Goal: Task Accomplishment & Management: Use online tool/utility

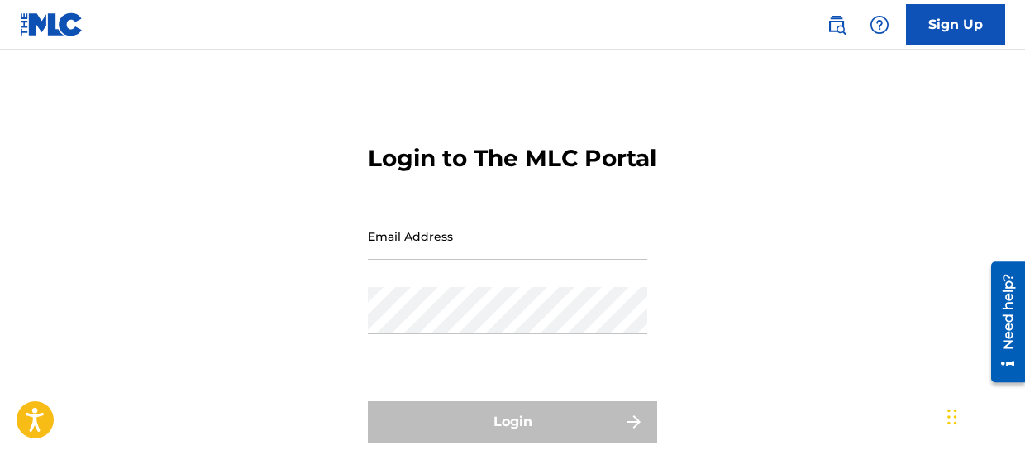
click at [381, 260] on input "Email Address" at bounding box center [507, 235] width 279 height 47
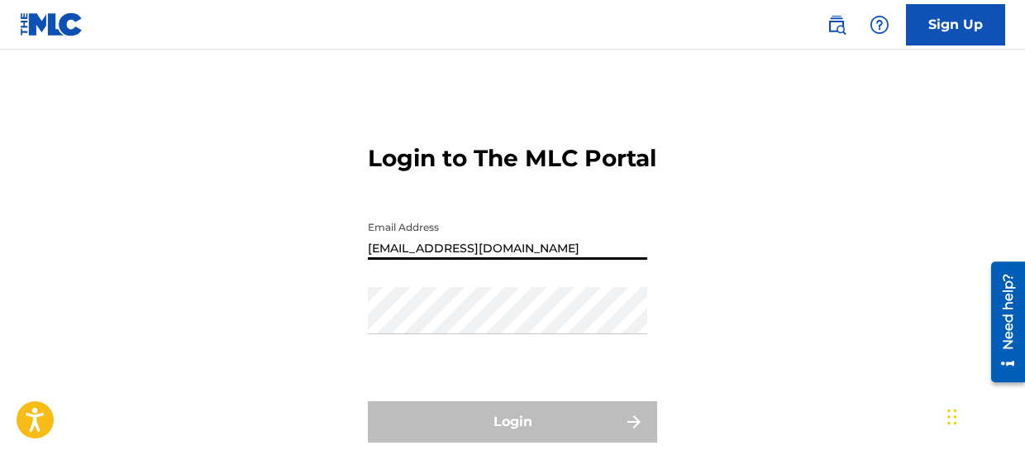
type input "[EMAIL_ADDRESS][DOMAIN_NAME]"
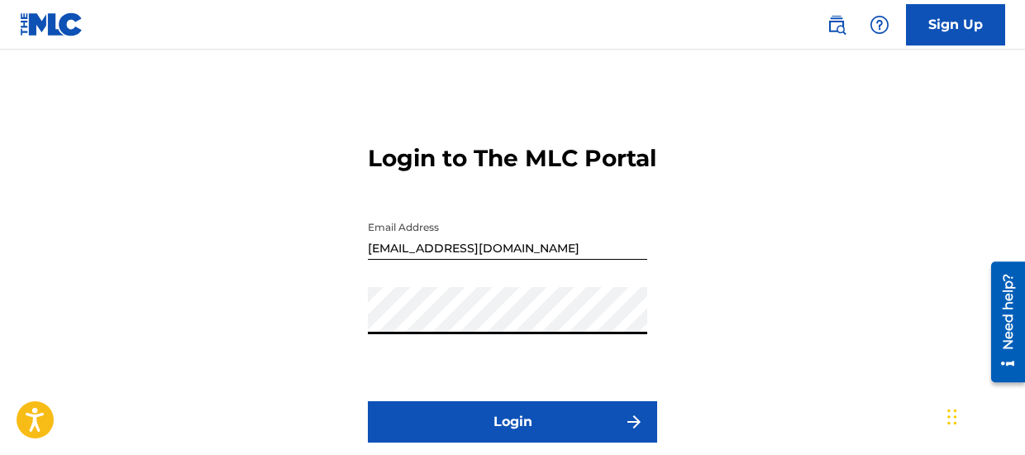
click at [458, 435] on button "Login" at bounding box center [512, 421] width 289 height 41
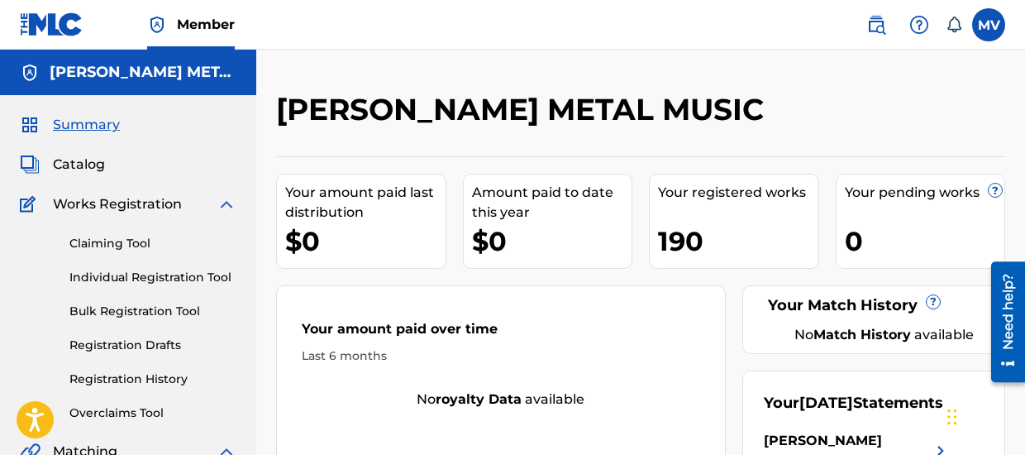
click at [182, 311] on link "Bulk Registration Tool" at bounding box center [152, 311] width 167 height 17
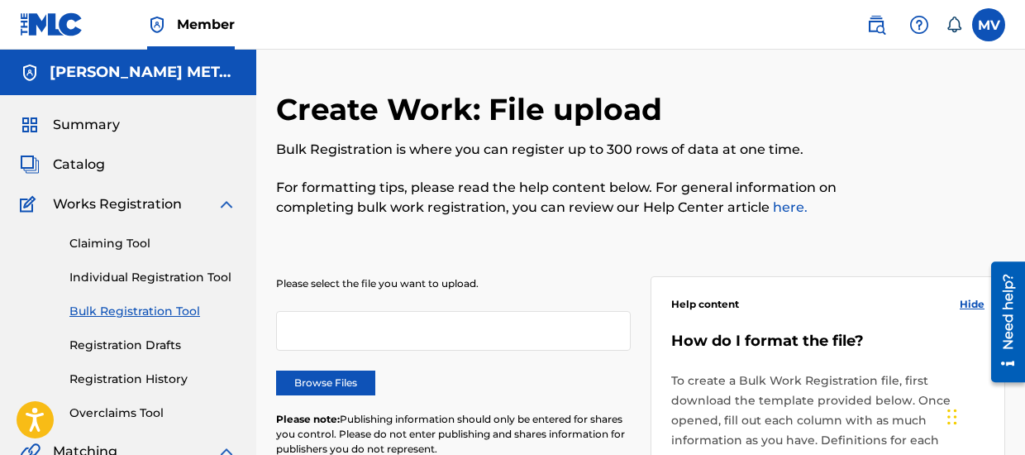
click at [321, 378] on label "Browse Files" at bounding box center [325, 382] width 99 height 25
click at [0, 0] on input "Browse Files" at bounding box center [0, 0] width 0 height 0
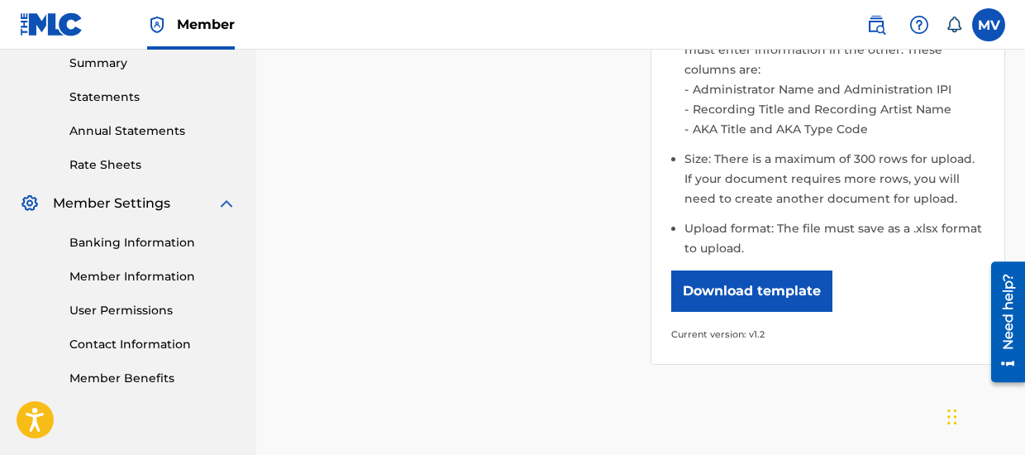
scroll to position [677, 0]
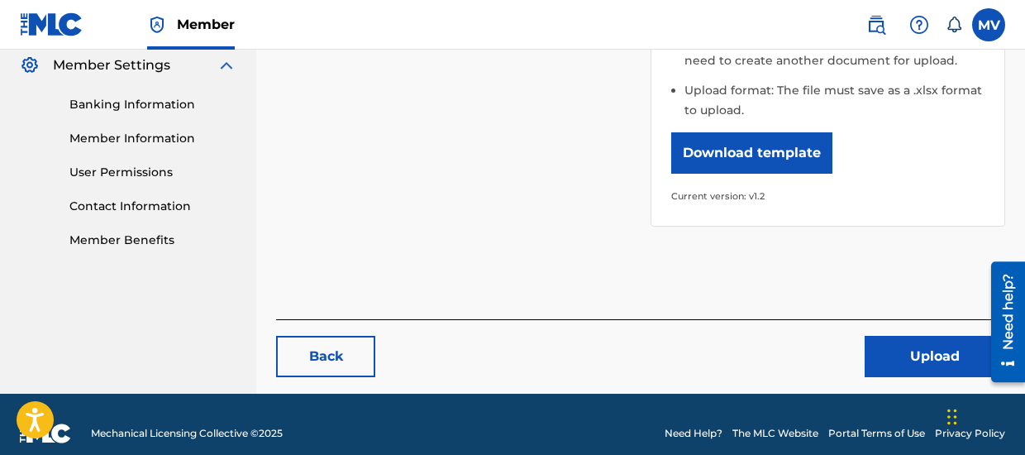
click at [911, 341] on button "Upload" at bounding box center [935, 356] width 141 height 41
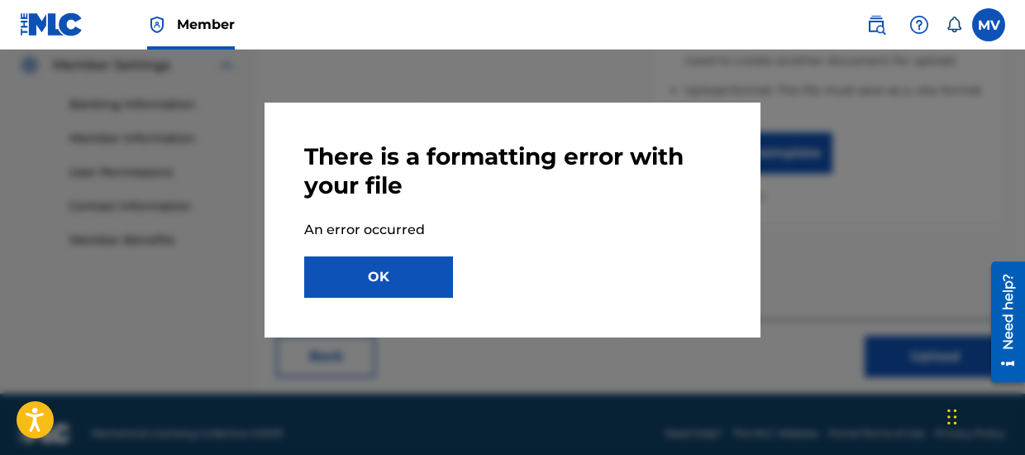
click at [412, 271] on button "OK" at bounding box center [378, 276] width 149 height 41
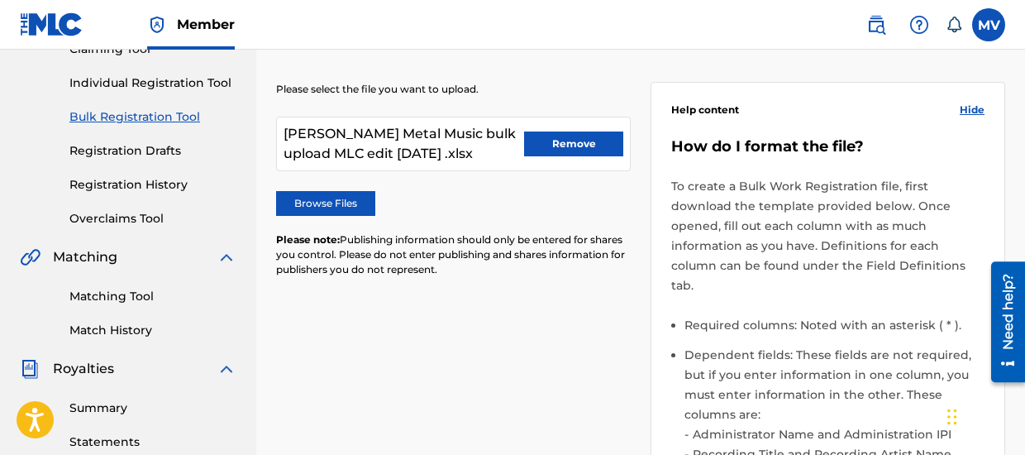
scroll to position [184, 0]
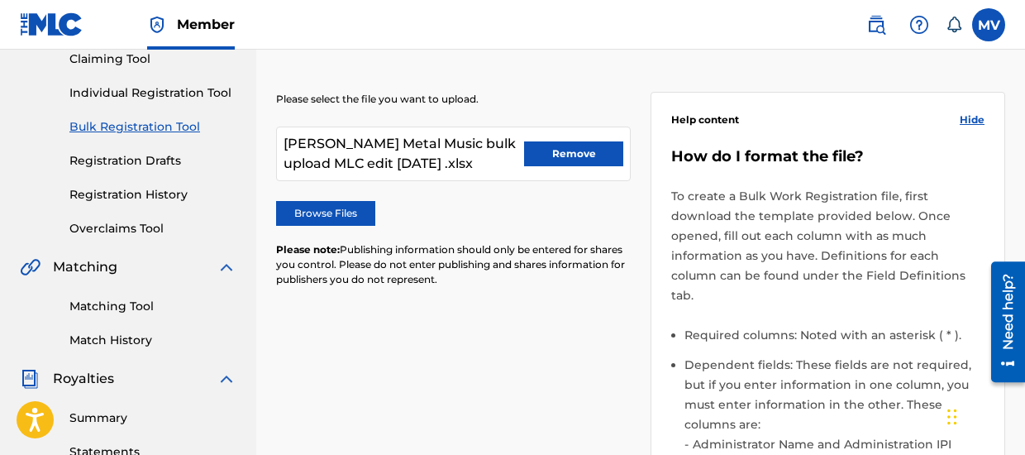
click at [572, 151] on button "Remove" at bounding box center [573, 153] width 99 height 25
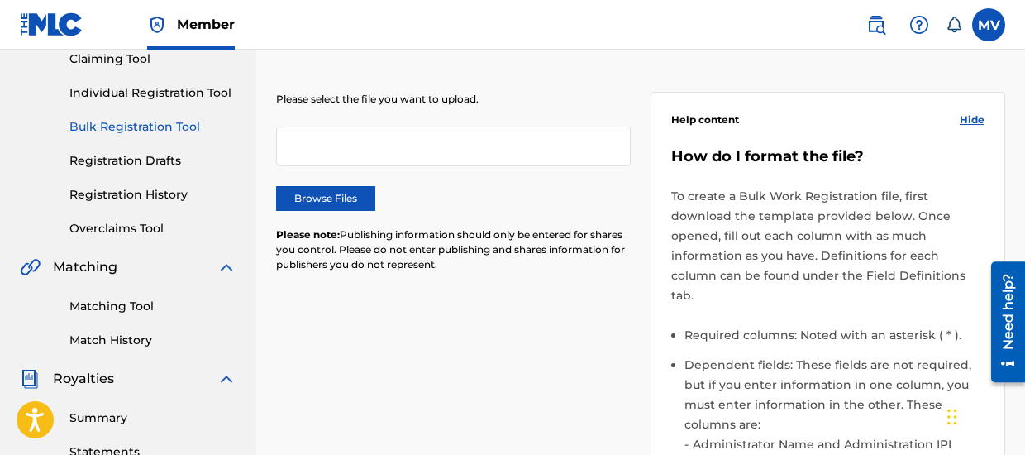
click at [336, 190] on label "Browse Files" at bounding box center [325, 198] width 99 height 25
click at [0, 0] on input "Browse Files" at bounding box center [0, 0] width 0 height 0
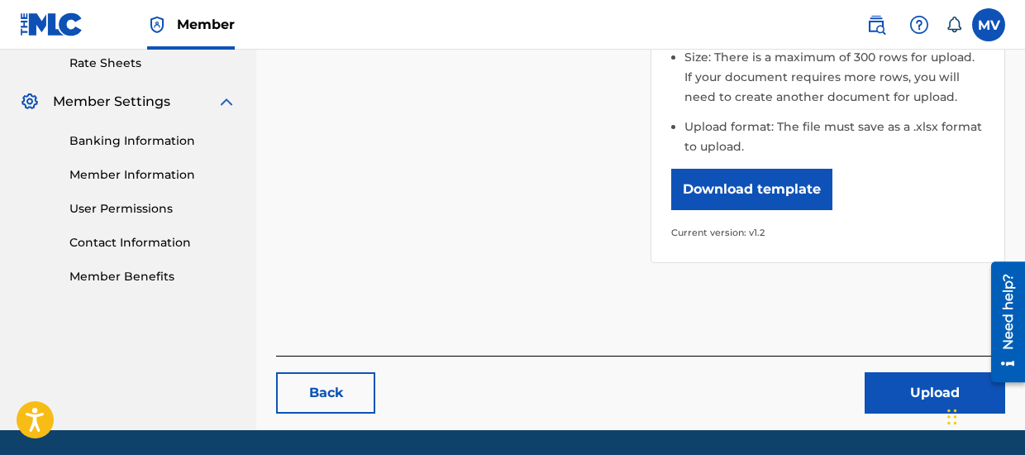
scroll to position [677, 0]
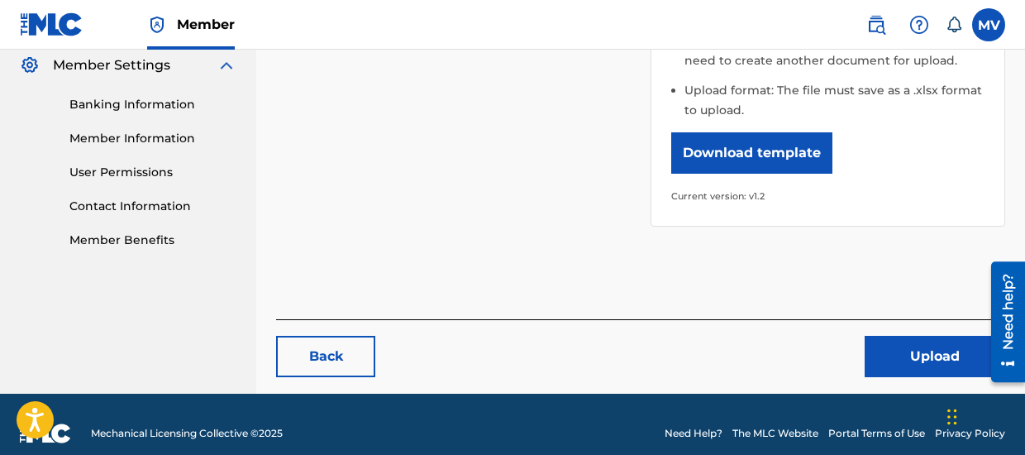
click at [888, 336] on button "Upload" at bounding box center [935, 356] width 141 height 41
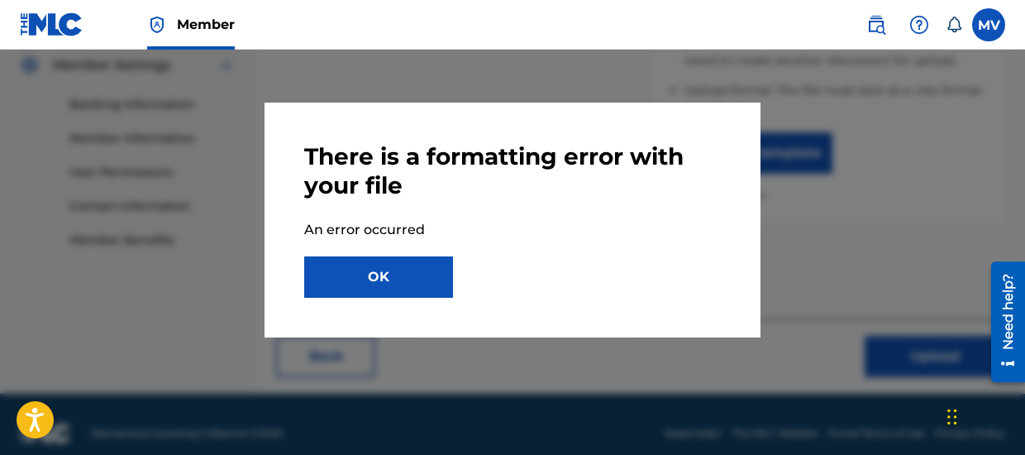
click at [433, 278] on button "OK" at bounding box center [378, 276] width 149 height 41
